Goal: Understand process/instructions

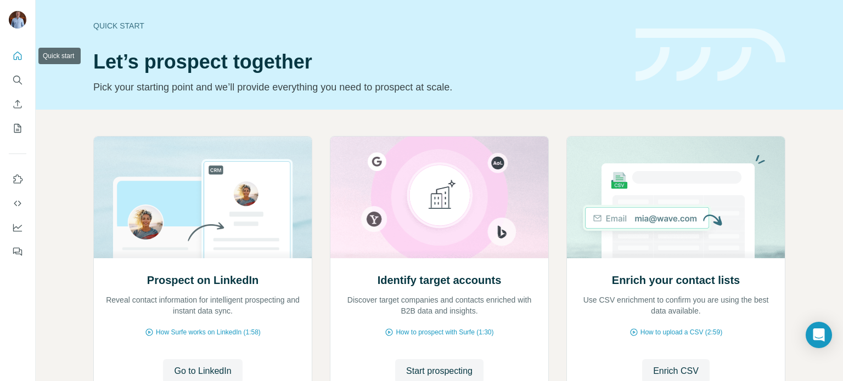
click at [14, 59] on icon "Quick start" at bounding box center [17, 55] width 11 height 11
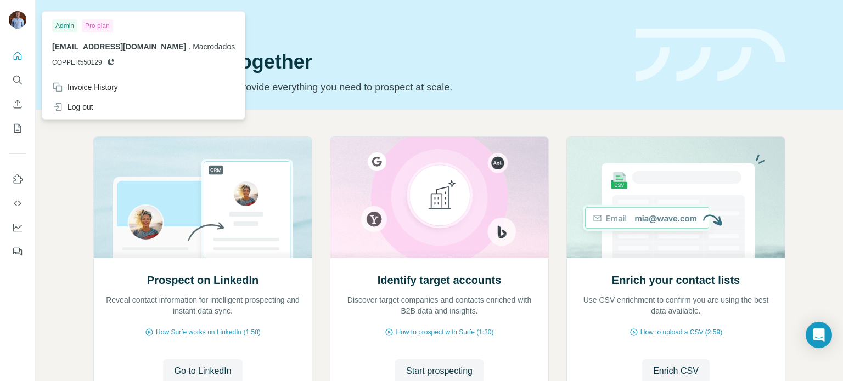
click at [74, 48] on span "[EMAIL_ADDRESS][DOMAIN_NAME]" at bounding box center [119, 46] width 134 height 9
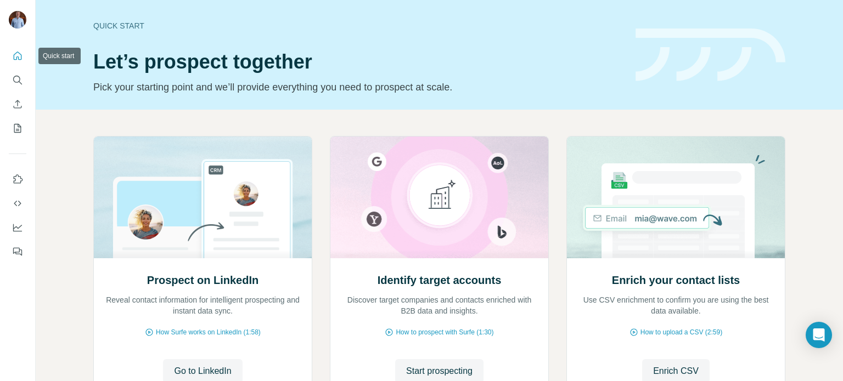
click at [19, 60] on icon "Quick start" at bounding box center [17, 55] width 11 height 11
click at [218, 370] on span "Go to LinkedIn" at bounding box center [202, 371] width 57 height 13
